Goal: Transaction & Acquisition: Purchase product/service

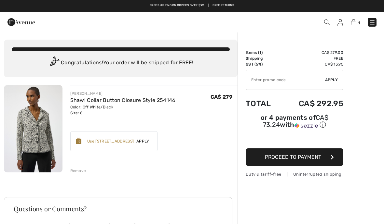
click at [134, 141] on div "Use 1000 Avenue Rewards" at bounding box center [110, 142] width 47 height 6
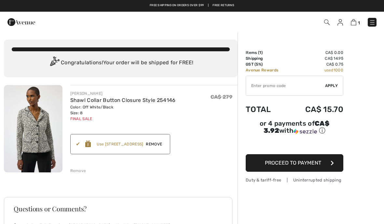
click at [310, 165] on span "Proceed to Payment" at bounding box center [293, 163] width 56 height 6
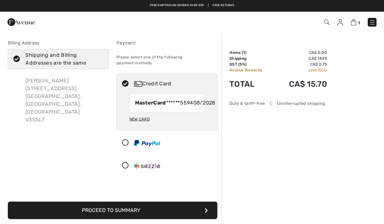
click at [190, 209] on button "Proceed to Summary" at bounding box center [113, 211] width 210 height 18
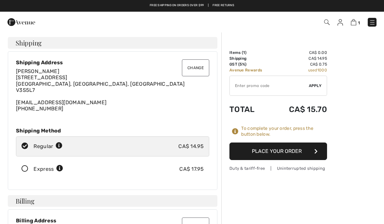
click at [25, 169] on icon at bounding box center [24, 169] width 17 height 7
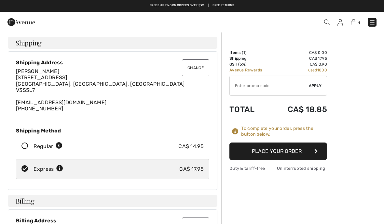
click at [314, 148] on button "Place Your Order" at bounding box center [278, 152] width 98 height 18
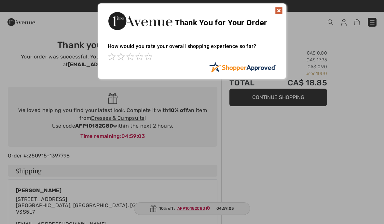
click at [276, 7] on img at bounding box center [279, 11] width 8 height 8
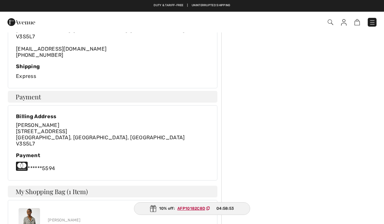
scroll to position [175, 0]
